Goal: Task Accomplishment & Management: Complete application form

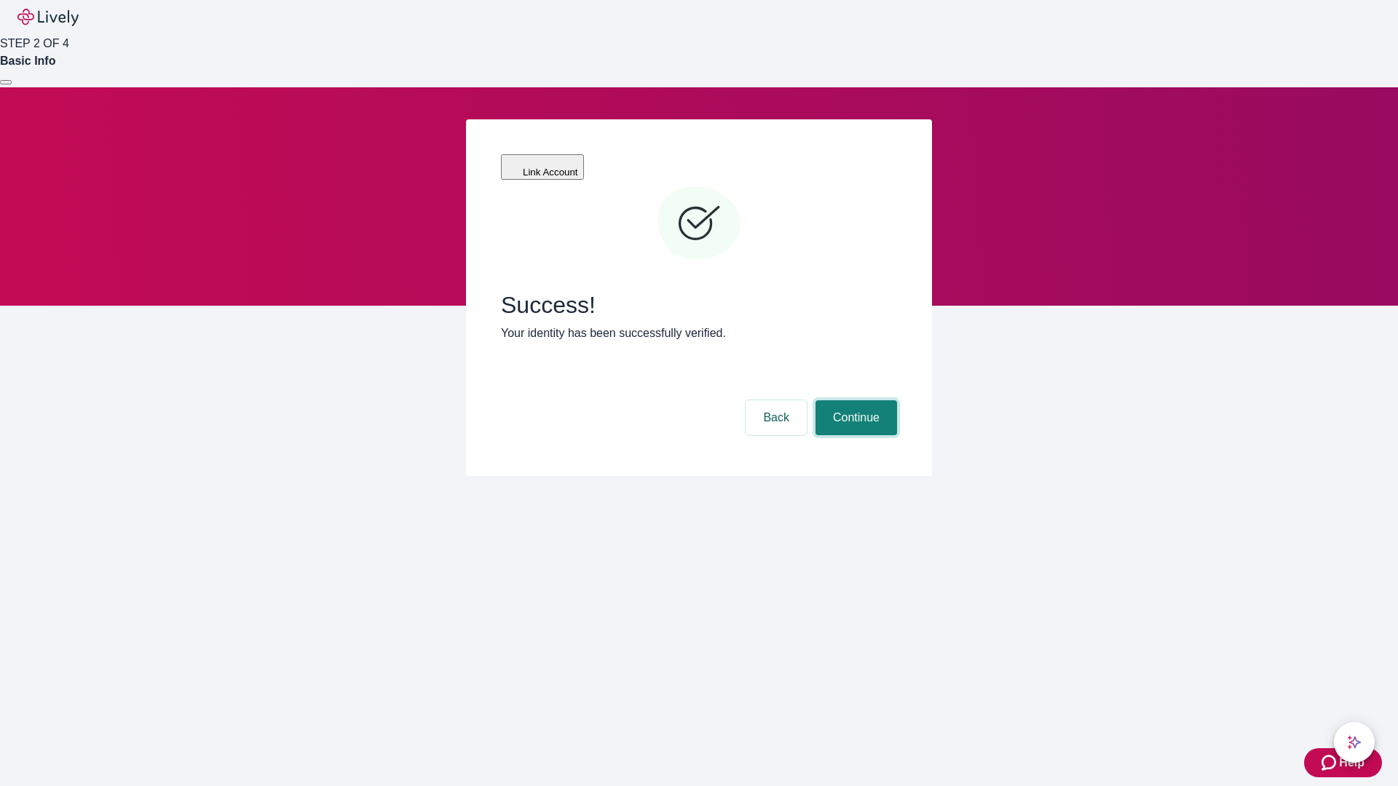
click at [854, 400] on button "Continue" at bounding box center [857, 417] width 82 height 35
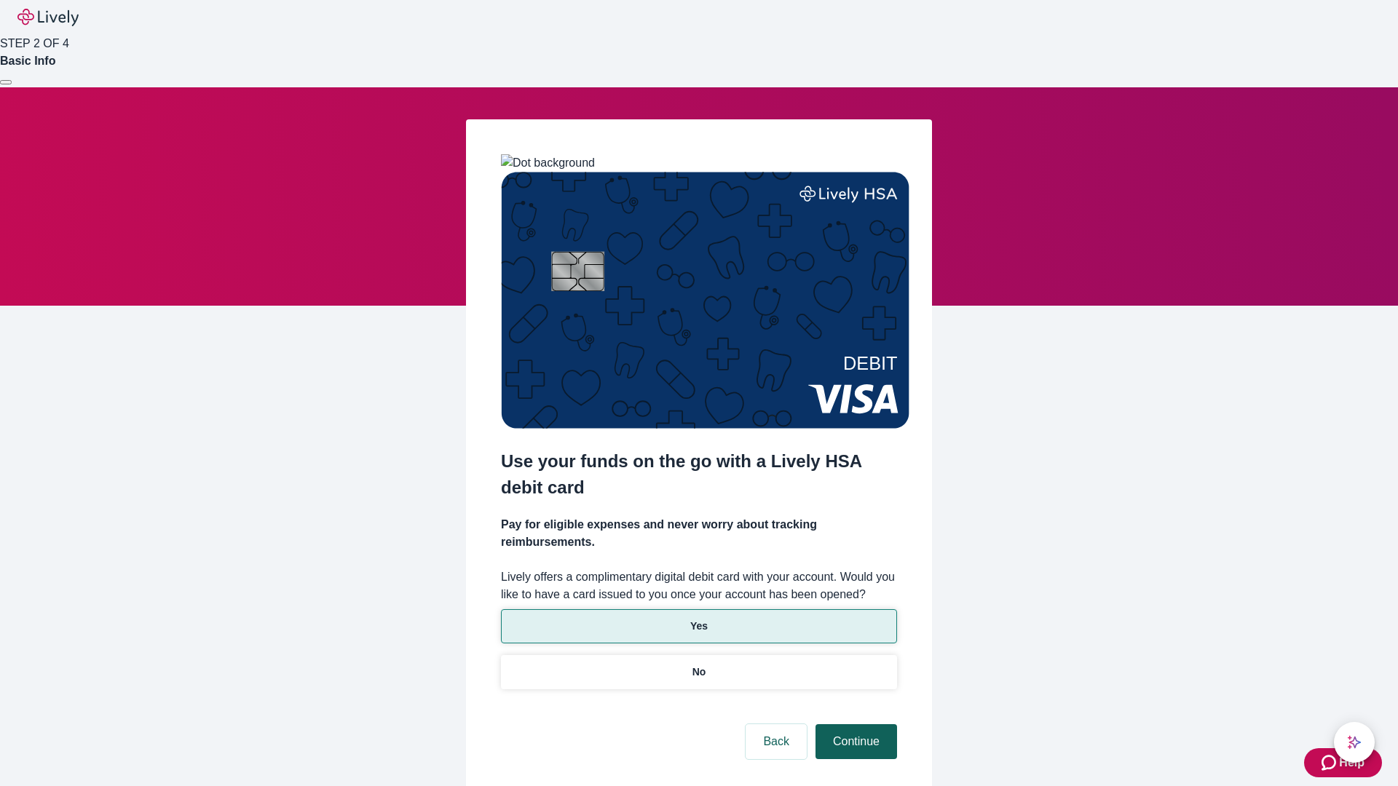
click at [698, 665] on p "No" at bounding box center [699, 672] width 14 height 15
click at [854, 725] on button "Continue" at bounding box center [857, 742] width 82 height 35
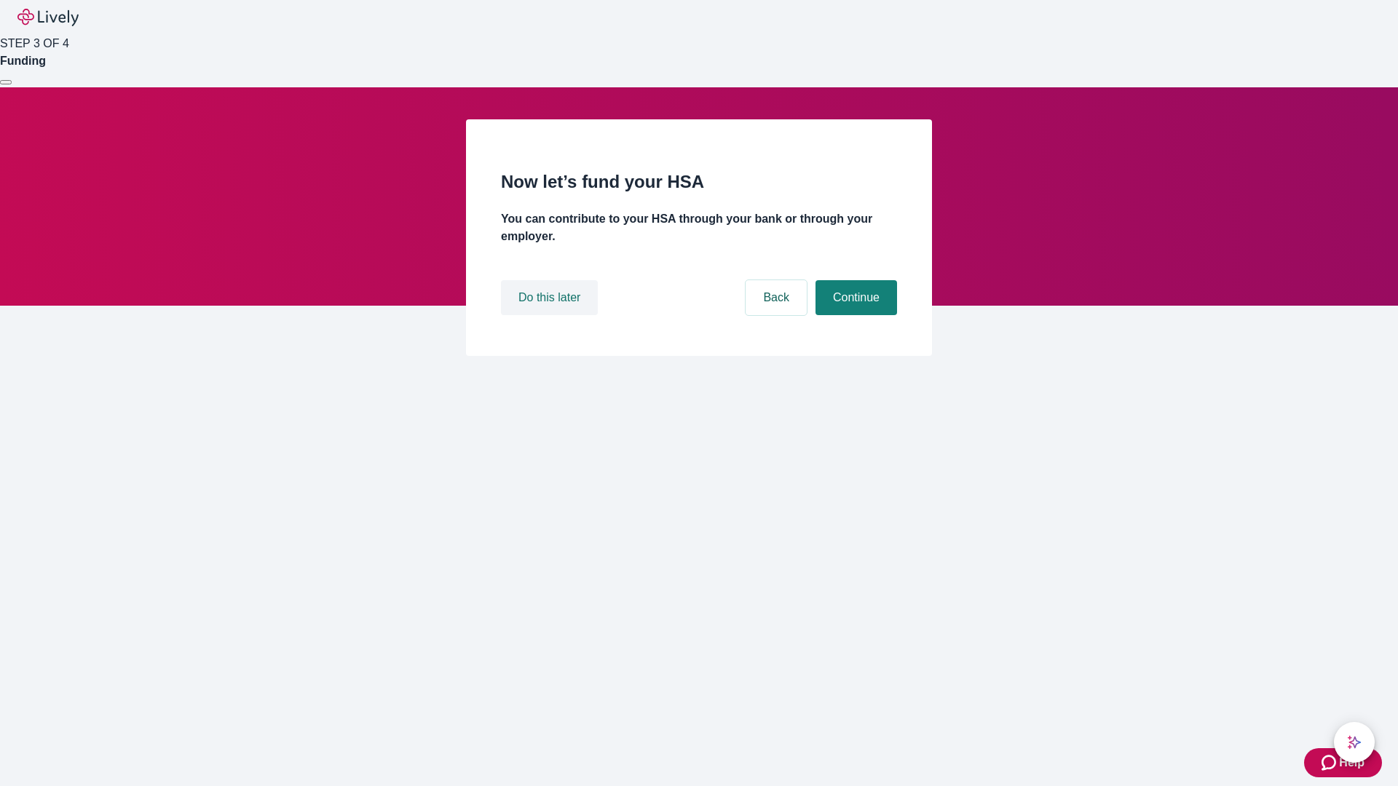
click at [551, 315] on button "Do this later" at bounding box center [549, 297] width 97 height 35
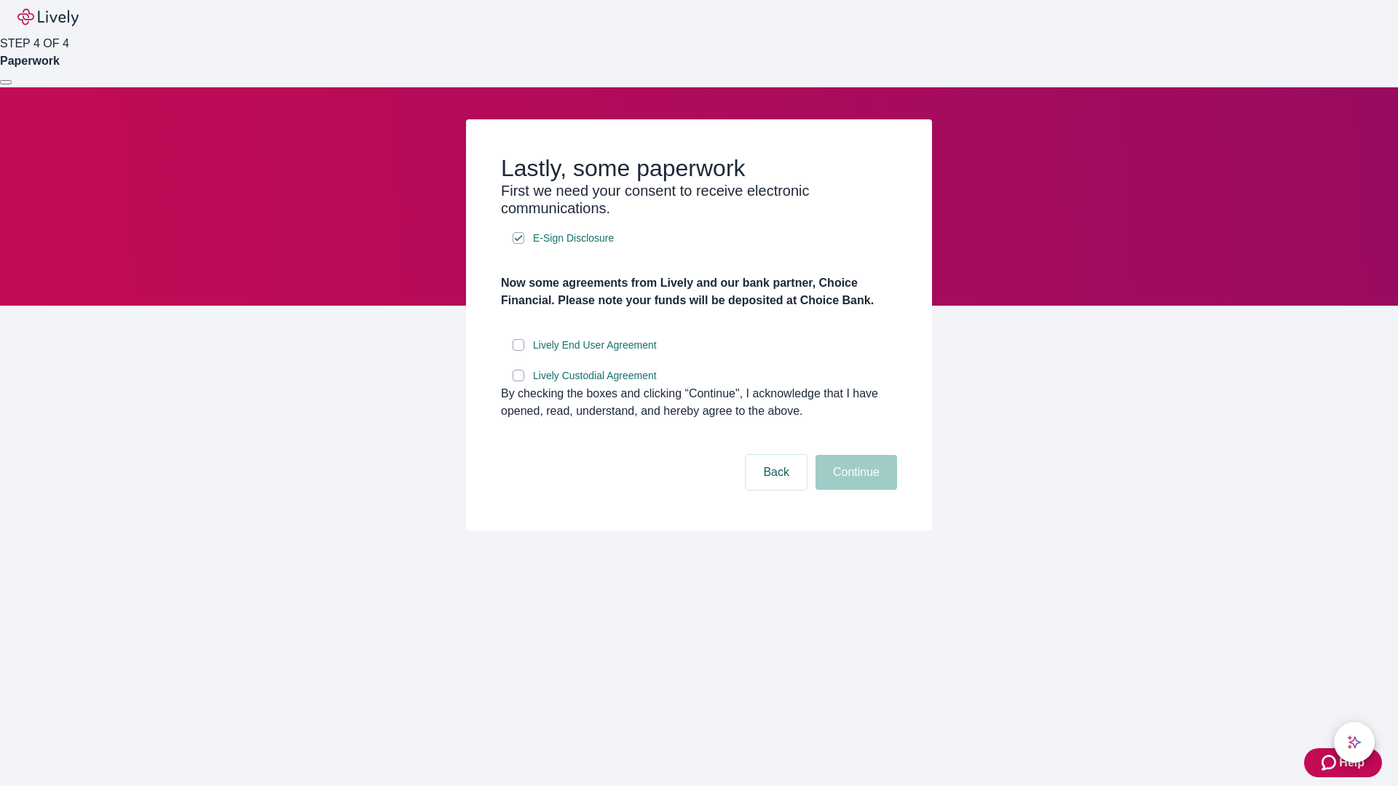
click at [518, 351] on input "Lively End User Agreement" at bounding box center [519, 345] width 12 height 12
checkbox input "true"
click at [518, 382] on input "Lively Custodial Agreement" at bounding box center [519, 376] width 12 height 12
checkbox input "true"
click at [854, 490] on button "Continue" at bounding box center [857, 472] width 82 height 35
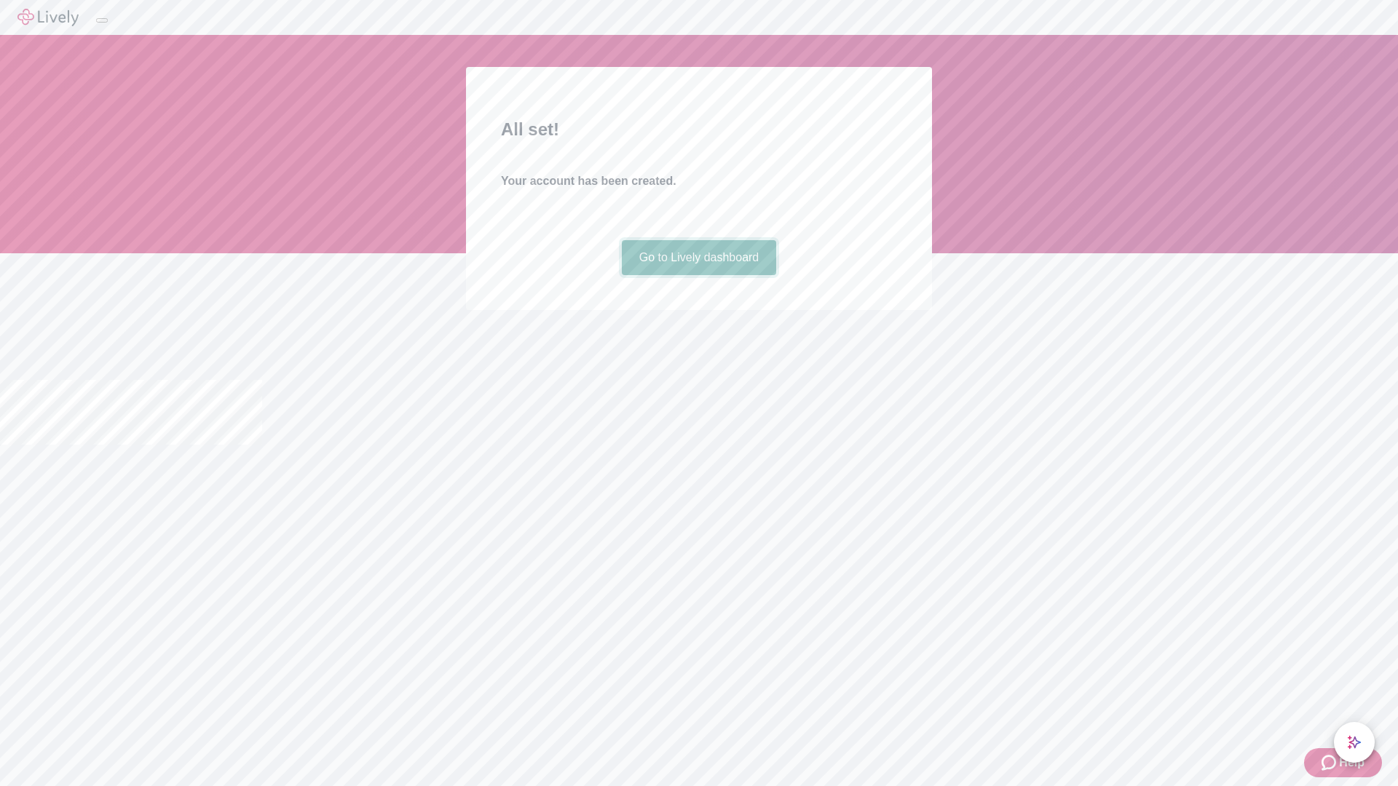
click at [698, 275] on link "Go to Lively dashboard" at bounding box center [699, 257] width 155 height 35
